Goal: Find contact information: Find contact information

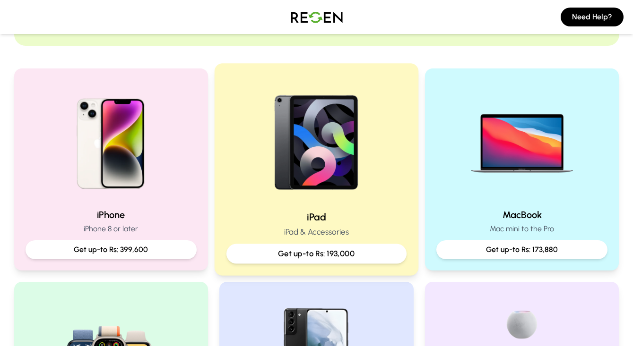
scroll to position [182, 0]
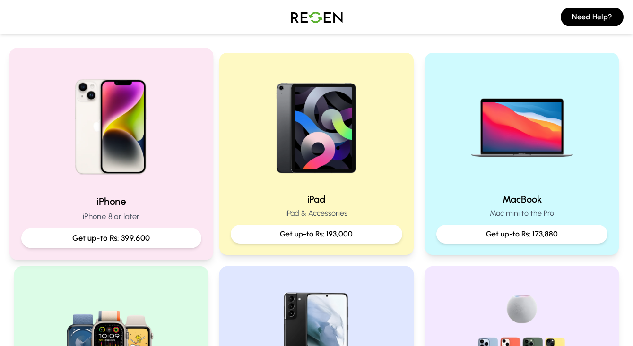
click at [178, 154] on div at bounding box center [111, 123] width 180 height 127
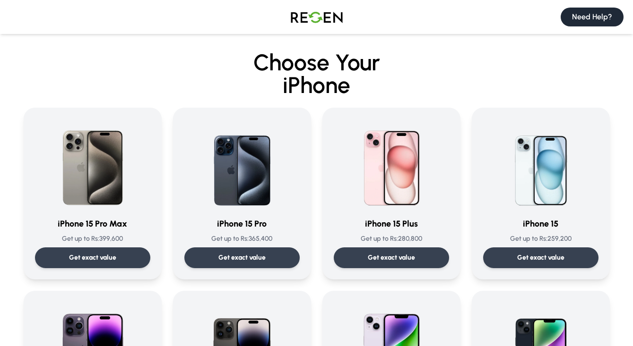
click at [585, 18] on button "Need Help?" at bounding box center [592, 17] width 63 height 19
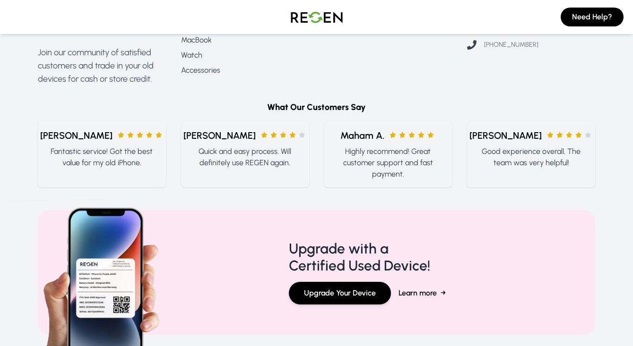
scroll to position [976, 0]
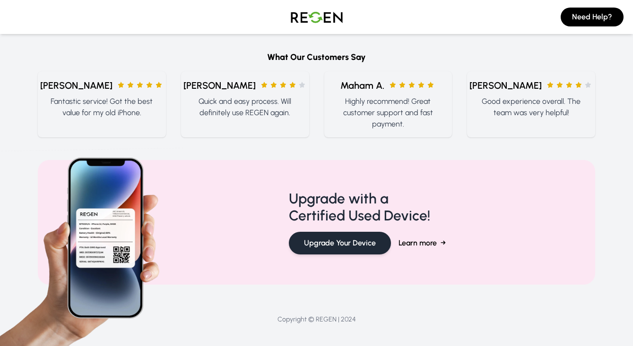
click at [336, 235] on button "Upgrade Your Device" at bounding box center [340, 243] width 102 height 23
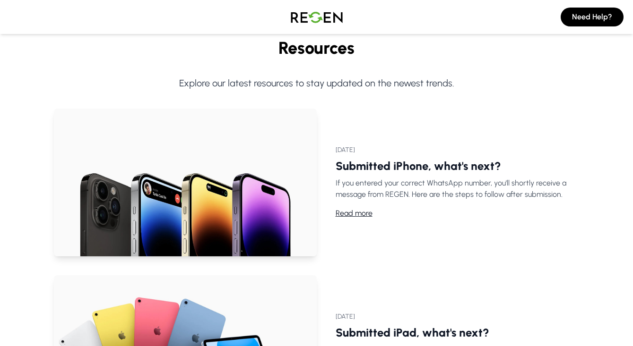
scroll to position [0, 0]
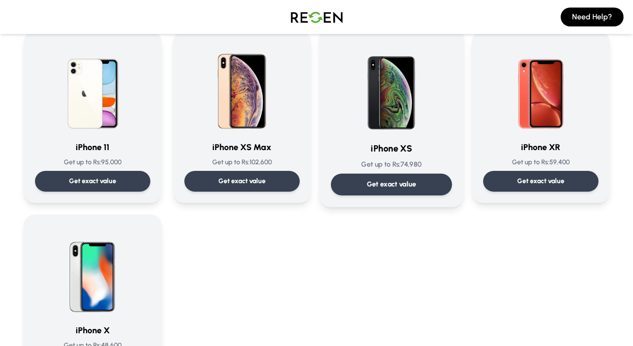
scroll to position [957, 0]
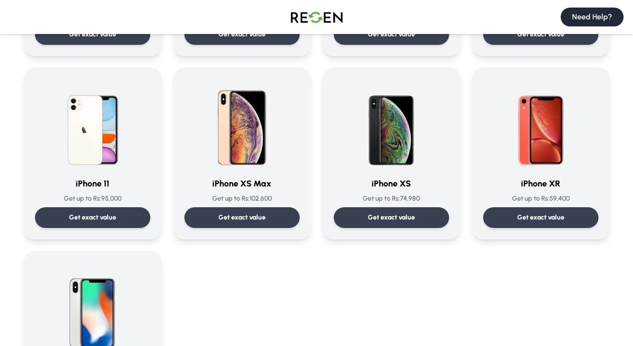
click at [597, 10] on button "Need Help?" at bounding box center [592, 17] width 63 height 19
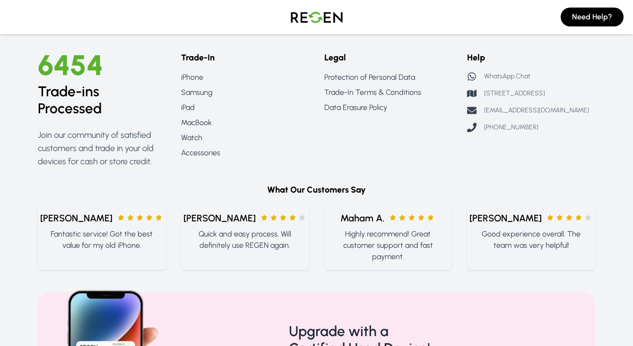
scroll to position [837, 0]
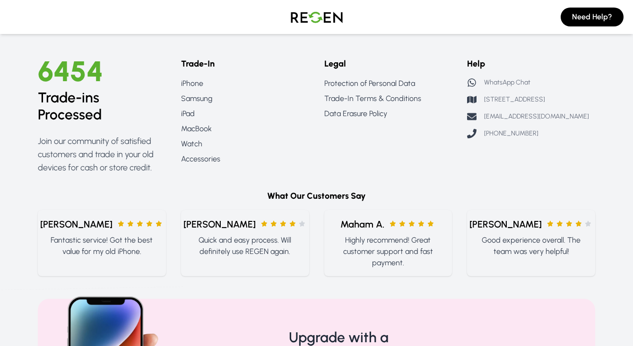
click at [515, 138] on p "[PHONE_NUMBER]" at bounding box center [511, 133] width 54 height 9
click at [498, 78] on p "WhatsApp Chat" at bounding box center [507, 82] width 46 height 9
